Goal: Task Accomplishment & Management: Manage account settings

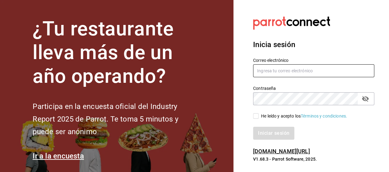
click at [325, 69] on input "text" at bounding box center [313, 70] width 121 height 13
type input "[EMAIL_ADDRESS][DOMAIN_NAME]"
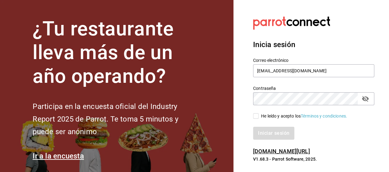
click at [253, 117] on input "He leído y acepto los Términos y condiciones." at bounding box center [256, 116] width 6 height 6
checkbox input "true"
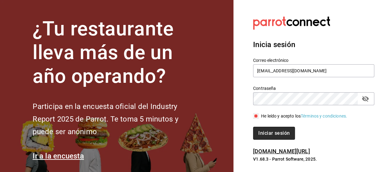
click at [269, 129] on button "Iniciar sesión" at bounding box center [274, 133] width 42 height 13
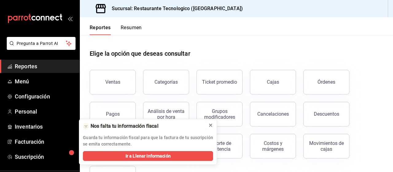
click at [214, 123] on button at bounding box center [211, 125] width 10 height 10
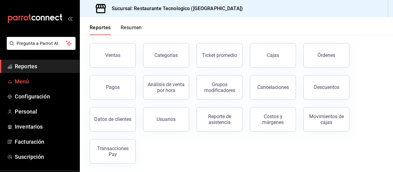
click at [61, 81] on span "Menú" at bounding box center [45, 81] width 60 height 8
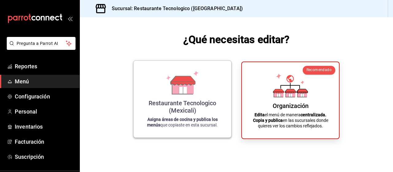
click at [221, 94] on div "Restaurante Tecnologico (Mexicali) Asigna áreas de cocina y publica los menús q…" at bounding box center [182, 98] width 83 height 67
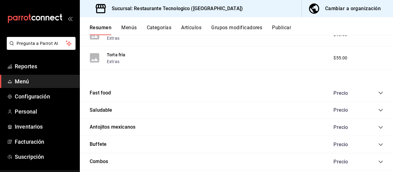
scroll to position [566, 0]
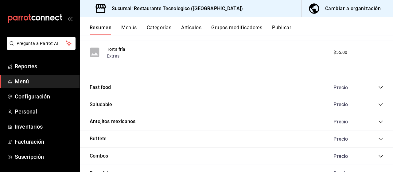
drag, startPoint x: 84, startPoint y: 51, endPoint x: 255, endPoint y: 84, distance: 174.1
click at [255, 84] on div "Fast food Precio" at bounding box center [236, 87] width 313 height 17
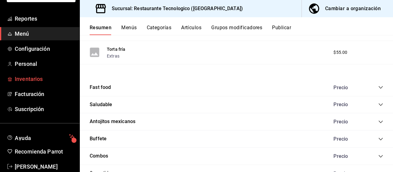
scroll to position [0, 0]
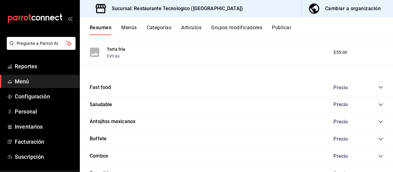
click at [39, 84] on span "Menú" at bounding box center [45, 81] width 60 height 8
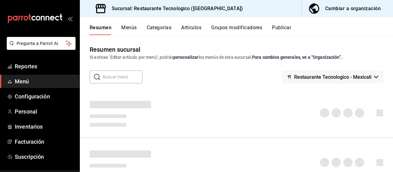
click at [348, 2] on button "Cambiar a organización" at bounding box center [345, 8] width 86 height 17
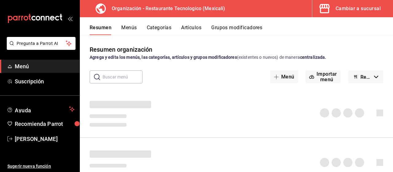
click at [124, 25] on button "Menús" at bounding box center [128, 30] width 15 height 10
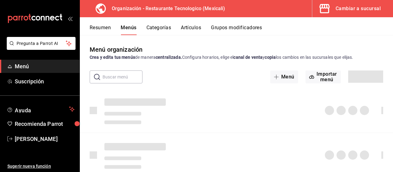
click at [163, 25] on button "Categorías" at bounding box center [159, 30] width 25 height 10
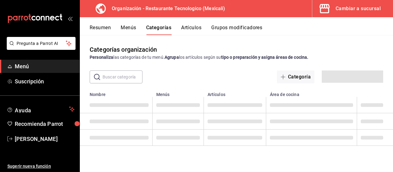
click at [66, 67] on span "Menú" at bounding box center [45, 66] width 60 height 8
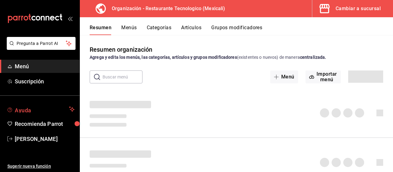
click at [58, 109] on span "Ayuda" at bounding box center [41, 108] width 52 height 7
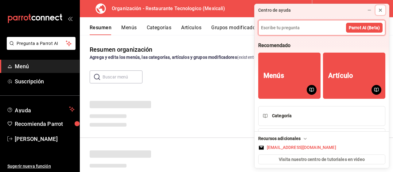
click at [382, 12] on icon at bounding box center [380, 10] width 5 height 5
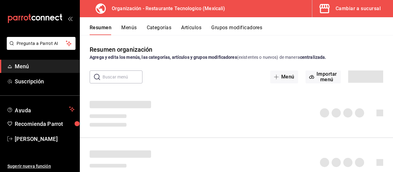
click at [25, 61] on link "Menú" at bounding box center [40, 66] width 80 height 13
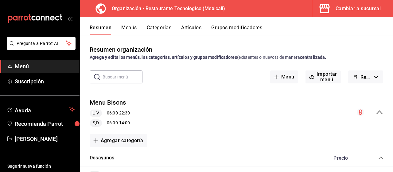
click at [57, 20] on icon "mailbox folders" at bounding box center [57, 18] width 4 height 5
click at [363, 7] on div "Cambiar a sucursal" at bounding box center [358, 8] width 45 height 9
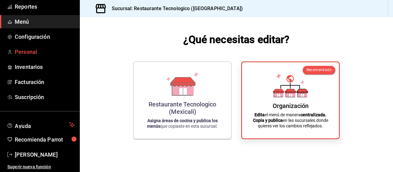
scroll to position [60, 0]
click at [66, 30] on link "Configuración" at bounding box center [40, 36] width 80 height 13
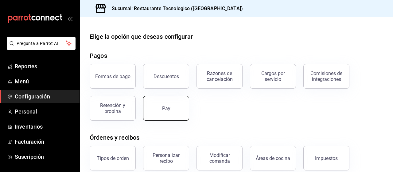
click at [183, 112] on button "Pay" at bounding box center [166, 108] width 46 height 25
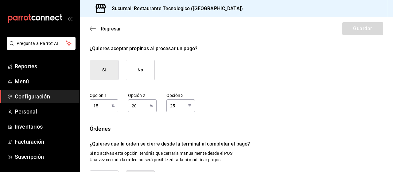
scroll to position [42, 0]
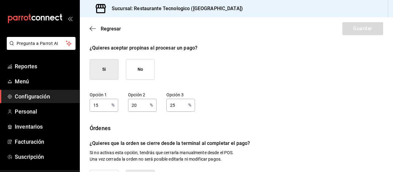
click at [145, 76] on button "No" at bounding box center [140, 69] width 29 height 21
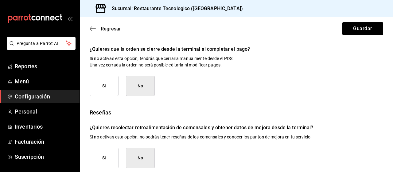
scroll to position [109, 0]
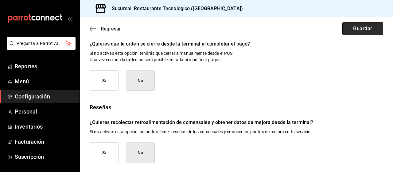
click at [359, 27] on button "Guardar" at bounding box center [363, 28] width 41 height 13
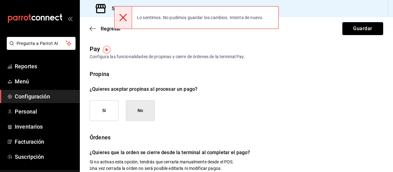
scroll to position [0, 0]
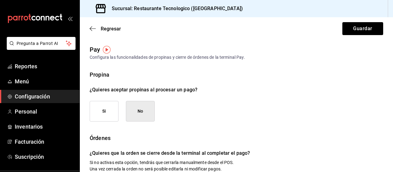
click at [110, 51] on img "button" at bounding box center [107, 50] width 8 height 8
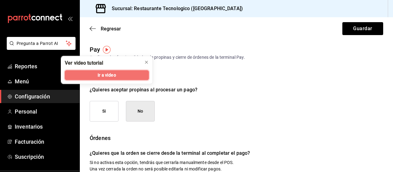
click at [125, 75] on button "Ir a video" at bounding box center [107, 75] width 84 height 10
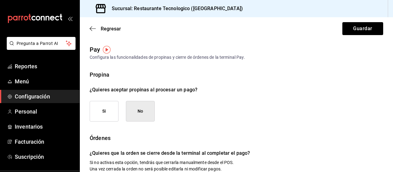
click at [44, 94] on span "Configuración" at bounding box center [45, 96] width 60 height 8
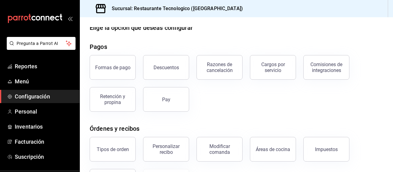
scroll to position [9, 0]
drag, startPoint x: 386, startPoint y: 70, endPoint x: 391, endPoint y: 114, distance: 44.2
click at [391, 115] on div "Elige la opción que deseas configurar Pagos Formas de pago Descuentos Razones d…" at bounding box center [236, 94] width 313 height 155
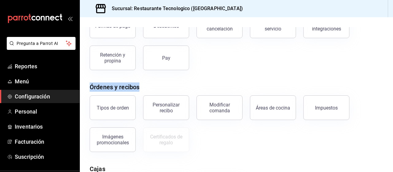
scroll to position [74, 0]
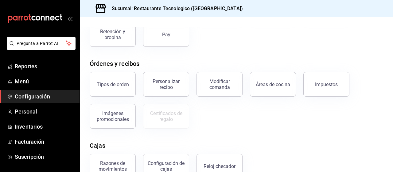
click at [279, 126] on div "Tipos de orden Personalizar recibo Modificar comanda Áreas de cocina Impuestos …" at bounding box center [232, 97] width 301 height 64
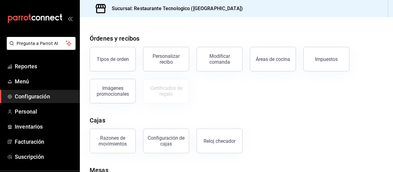
scroll to position [139, 0]
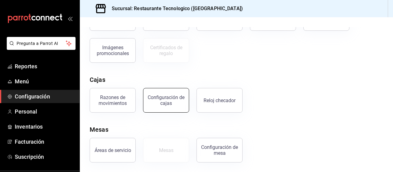
click at [172, 96] on div "Configuración de cajas" at bounding box center [166, 100] width 38 height 12
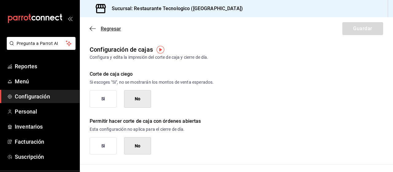
click at [92, 28] on icon "button" at bounding box center [93, 29] width 6 height 6
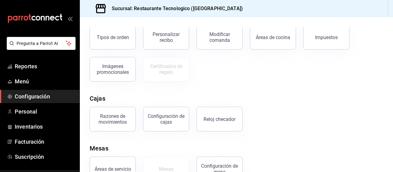
scroll to position [139, 0]
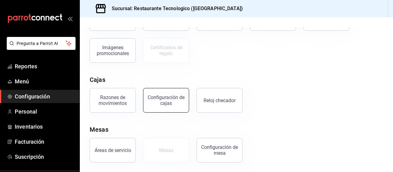
click at [163, 100] on div "Configuración de cajas" at bounding box center [166, 100] width 38 height 12
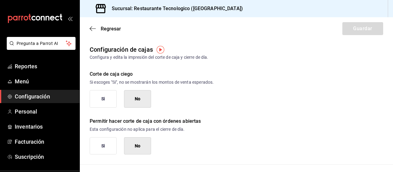
click at [97, 34] on div "Regresar Guardar" at bounding box center [236, 28] width 313 height 23
click at [90, 29] on icon "button" at bounding box center [93, 28] width 6 height 0
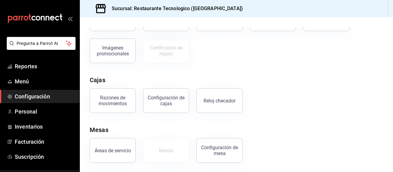
scroll to position [139, 0]
click at [29, 83] on span "Menú" at bounding box center [45, 81] width 60 height 8
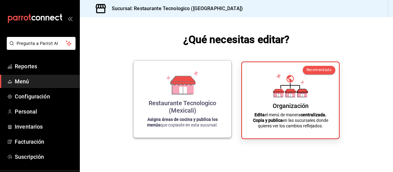
click at [220, 78] on div "Restaurante Tecnologico (Mexicali) Asigna áreas de cocina y publica los menús q…" at bounding box center [182, 98] width 83 height 67
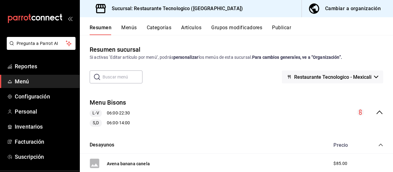
click at [135, 30] on button "Menús" at bounding box center [128, 30] width 15 height 10
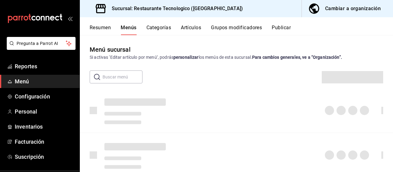
click at [163, 29] on button "Categorías" at bounding box center [159, 30] width 25 height 10
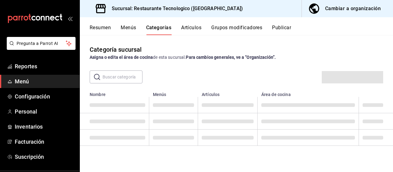
click at [197, 26] on button "Artículos" at bounding box center [191, 30] width 20 height 10
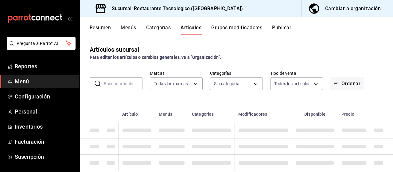
type input "d54f783b-64c6-4104-8304-6ede054a47b1"
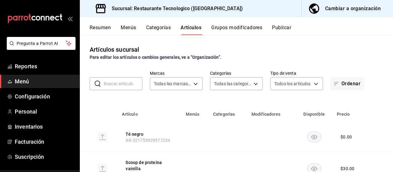
type input "260c6763-b3f3-46f7-ac62-1336bd9e0843,4e7ae38d-d4e1-4189-b5b3-c1ea1f2caeca,df461…"
click at [125, 25] on button "Menús" at bounding box center [128, 30] width 15 height 10
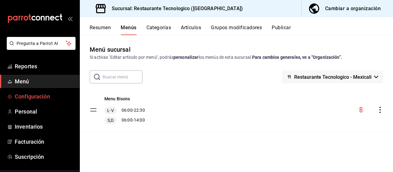
click at [38, 93] on span "Configuración" at bounding box center [45, 96] width 60 height 8
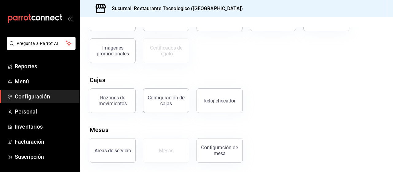
scroll to position [139, 0]
click at [235, 102] on button "Reloj checador" at bounding box center [220, 100] width 46 height 25
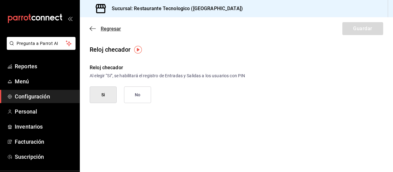
click at [95, 29] on icon "button" at bounding box center [93, 29] width 6 height 6
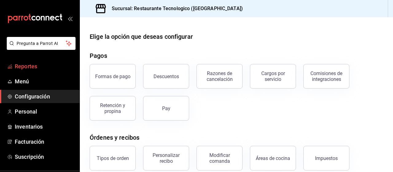
click at [48, 66] on span "Reportes" at bounding box center [45, 66] width 60 height 8
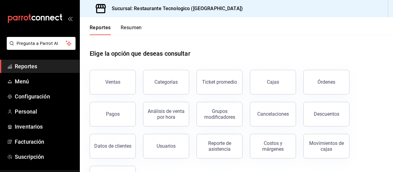
click at [48, 74] on ul "Reportes Menú Configuración Personal Inventarios Facturación Suscripción" at bounding box center [40, 112] width 80 height 104
click at [38, 75] on link "Menú" at bounding box center [40, 81] width 80 height 13
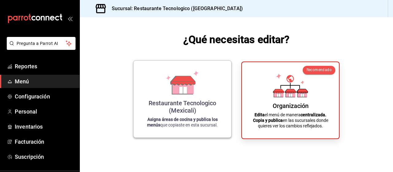
click at [155, 108] on div "Restaurante Tecnologico (Mexicali)" at bounding box center [182, 106] width 83 height 15
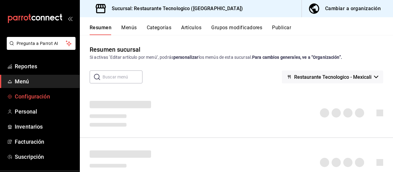
click at [46, 96] on span "Configuración" at bounding box center [45, 96] width 60 height 8
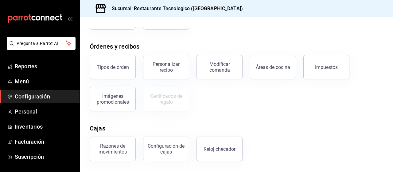
scroll to position [91, 0]
click at [179, 143] on div "Configuración de cajas" at bounding box center [166, 149] width 38 height 12
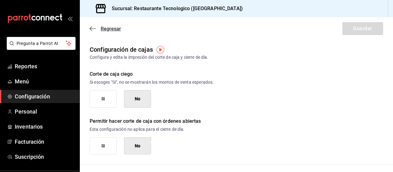
click at [94, 30] on icon "button" at bounding box center [93, 29] width 6 height 6
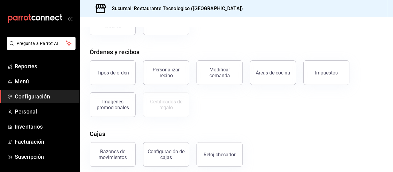
scroll to position [108, 0]
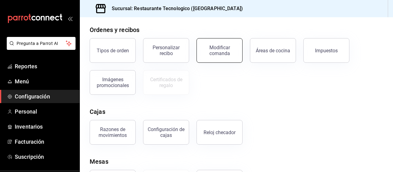
click at [230, 57] on button "Modificar comanda" at bounding box center [220, 50] width 46 height 25
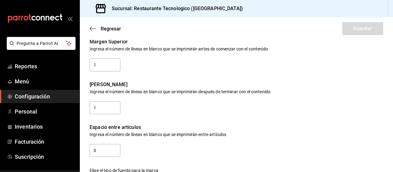
scroll to position [319, 0]
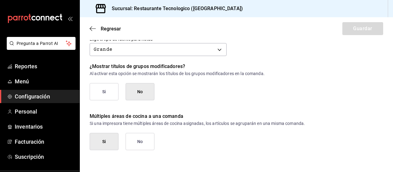
click at [49, 94] on span "Configuración" at bounding box center [45, 96] width 60 height 8
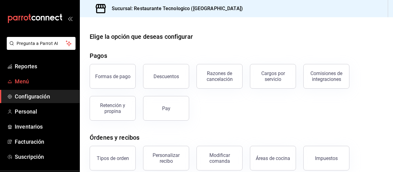
click at [56, 87] on link "Menú" at bounding box center [40, 81] width 80 height 13
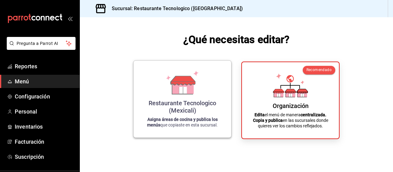
click at [149, 102] on div "Restaurante Tecnologico (Mexicali)" at bounding box center [182, 106] width 83 height 15
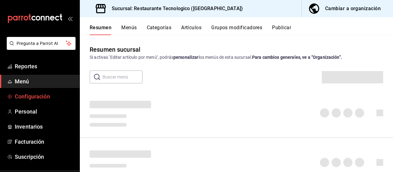
click at [53, 97] on span "Configuración" at bounding box center [45, 96] width 60 height 8
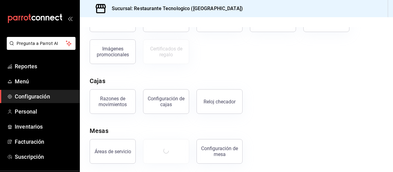
scroll to position [139, 0]
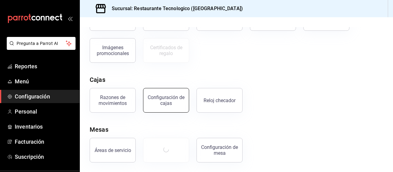
click at [157, 97] on div "Configuración de cajas" at bounding box center [166, 100] width 38 height 12
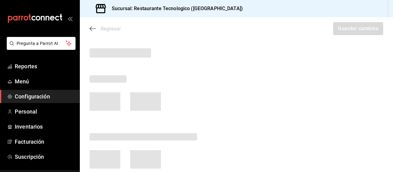
click at [95, 30] on div "Regresar Guardar cambios" at bounding box center [236, 28] width 313 height 23
click at [92, 29] on div "Regresar Guardar cambios" at bounding box center [236, 28] width 313 height 23
click at [58, 73] on ul "Reportes Menú Configuración Personal Inventarios Facturación Suscripción" at bounding box center [40, 112] width 80 height 104
click at [51, 85] on span "Menú" at bounding box center [45, 81] width 60 height 8
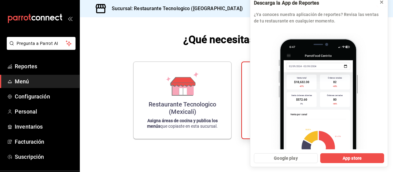
click at [384, 7] on button at bounding box center [382, 2] width 10 height 10
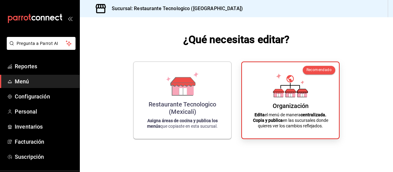
click at [166, 37] on div "¿Qué necesitas editar? Restaurante Tecnologico (Mexicali) Asigna áreas de cocin…" at bounding box center [236, 85] width 313 height 136
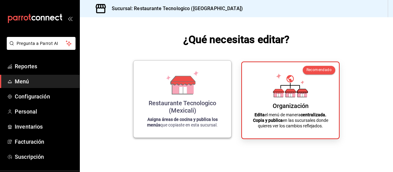
click at [215, 87] on div "Restaurante Tecnologico (Mexicali) Asigna áreas de cocina y publica los menús q…" at bounding box center [182, 98] width 83 height 67
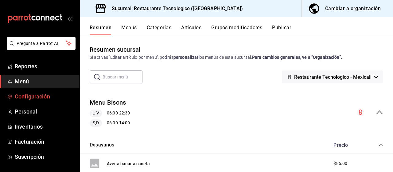
click at [44, 93] on span "Configuración" at bounding box center [45, 96] width 60 height 8
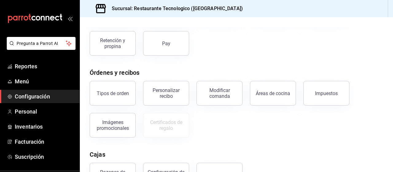
scroll to position [65, 0]
click at [164, 47] on button "Pay" at bounding box center [166, 43] width 46 height 25
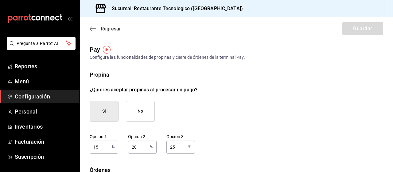
click at [92, 28] on icon "button" at bounding box center [93, 29] width 6 height 6
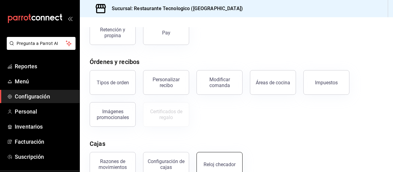
scroll to position [72, 0]
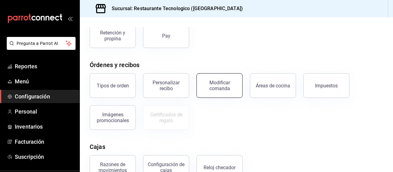
click at [234, 78] on button "Modificar comanda" at bounding box center [220, 85] width 46 height 25
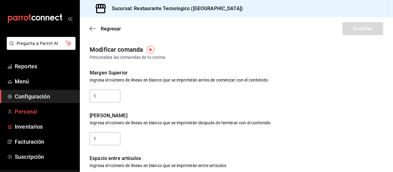
scroll to position [60, 0]
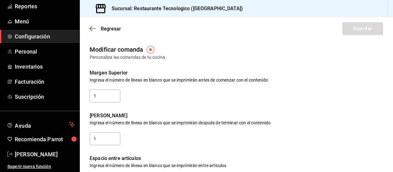
click at [89, 29] on div "Regresar Guardar" at bounding box center [236, 28] width 313 height 23
click at [92, 28] on icon "button" at bounding box center [93, 29] width 6 height 6
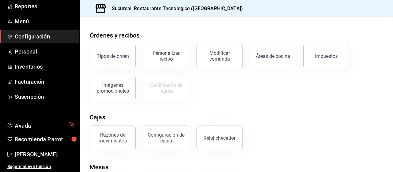
scroll to position [105, 0]
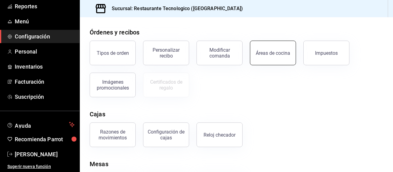
click at [273, 60] on button "Áreas de cocina" at bounding box center [273, 53] width 46 height 25
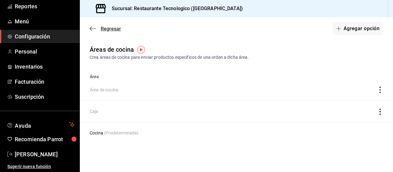
drag, startPoint x: 91, startPoint y: 23, endPoint x: 93, endPoint y: 27, distance: 4.7
click at [93, 27] on div "Regresar Agregar opción" at bounding box center [236, 28] width 313 height 23
click at [95, 29] on icon "button" at bounding box center [93, 29] width 6 height 6
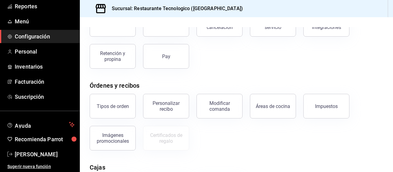
scroll to position [55, 0]
